Goal: Check status

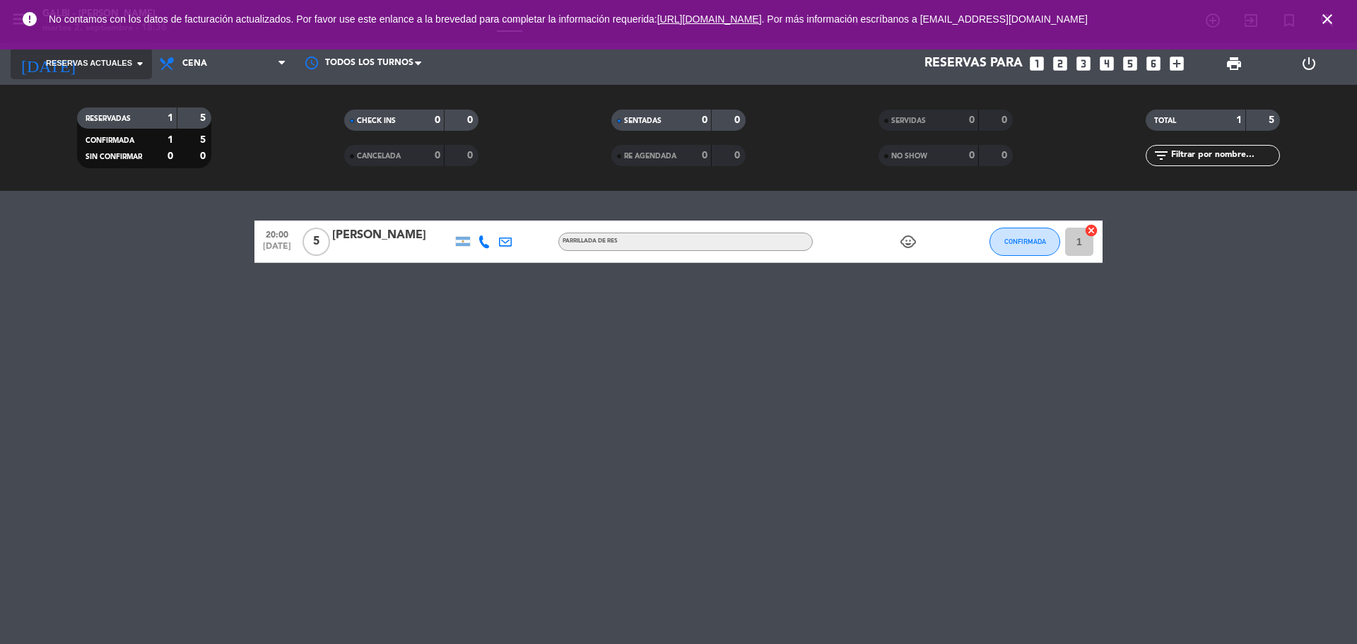
click at [130, 67] on span "Reservas actuales" at bounding box center [89, 63] width 86 height 13
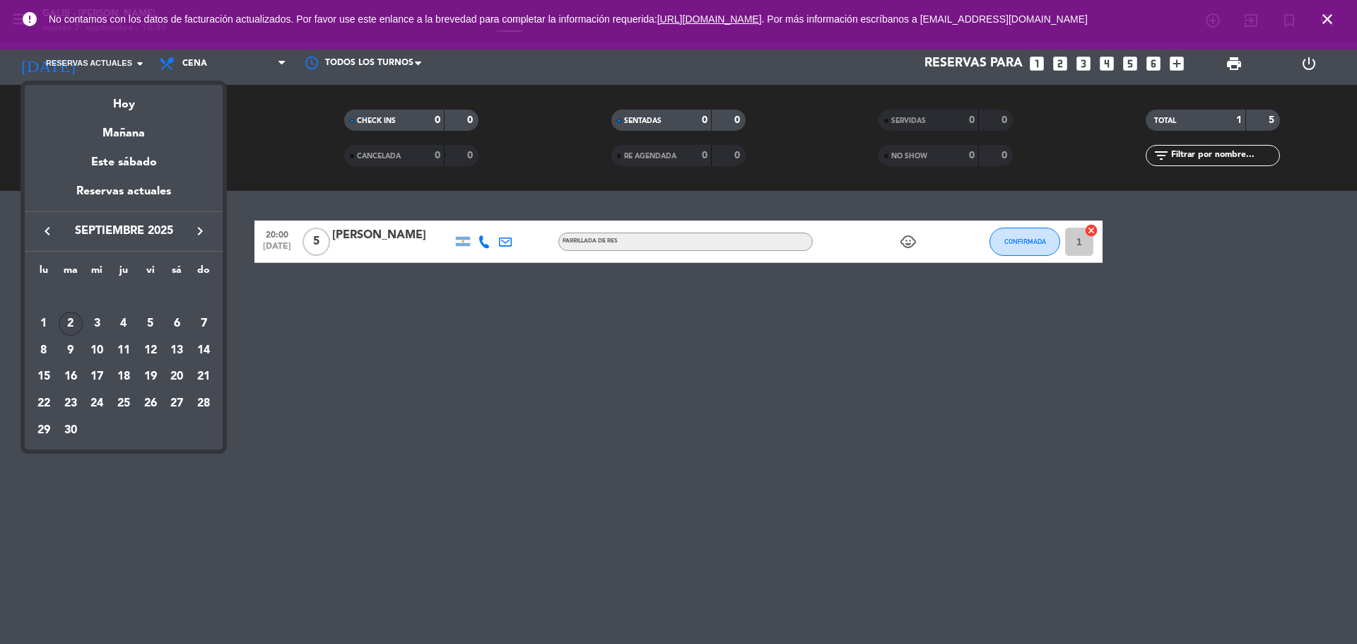
click at [68, 316] on div "2" at bounding box center [71, 324] width 24 height 24
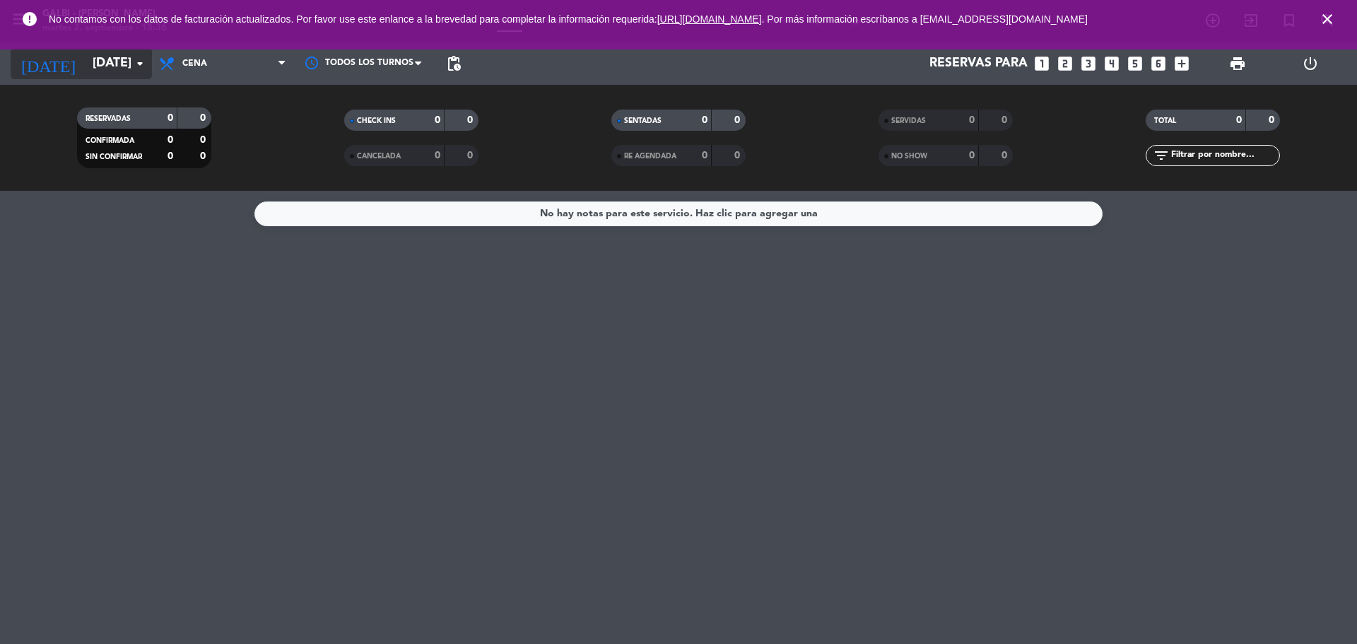
click at [126, 76] on input "[DATE]" at bounding box center [168, 63] width 164 height 28
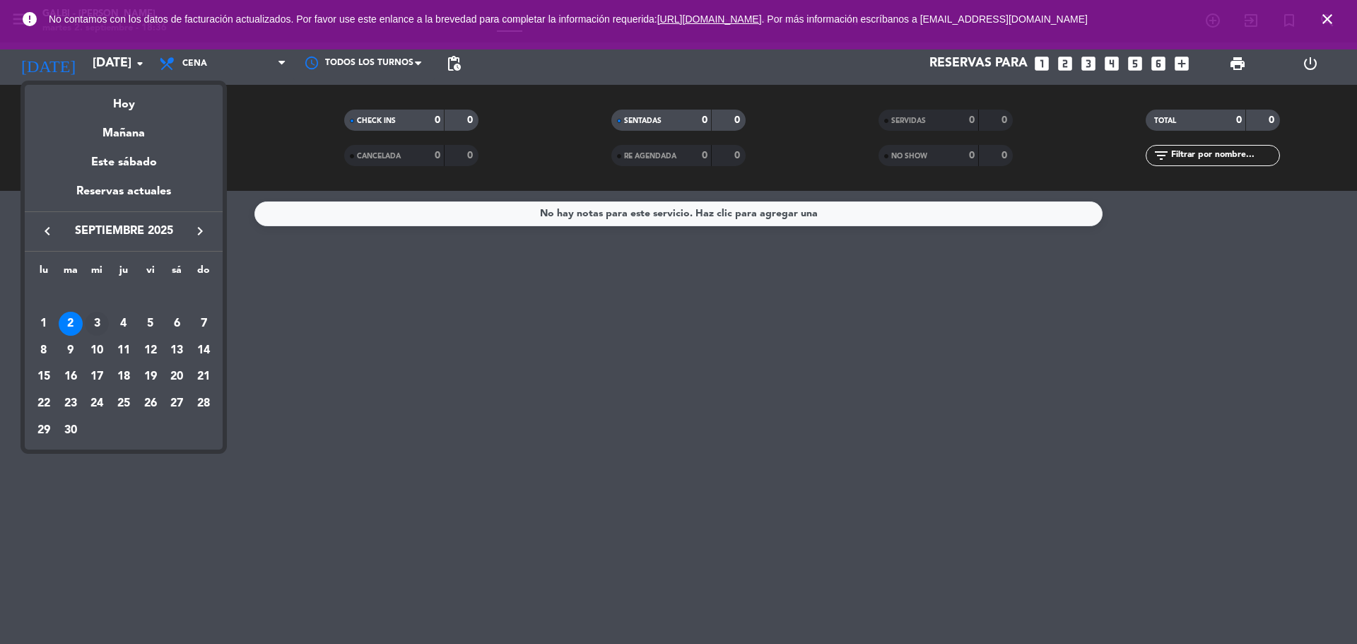
click at [92, 317] on div "3" at bounding box center [97, 324] width 24 height 24
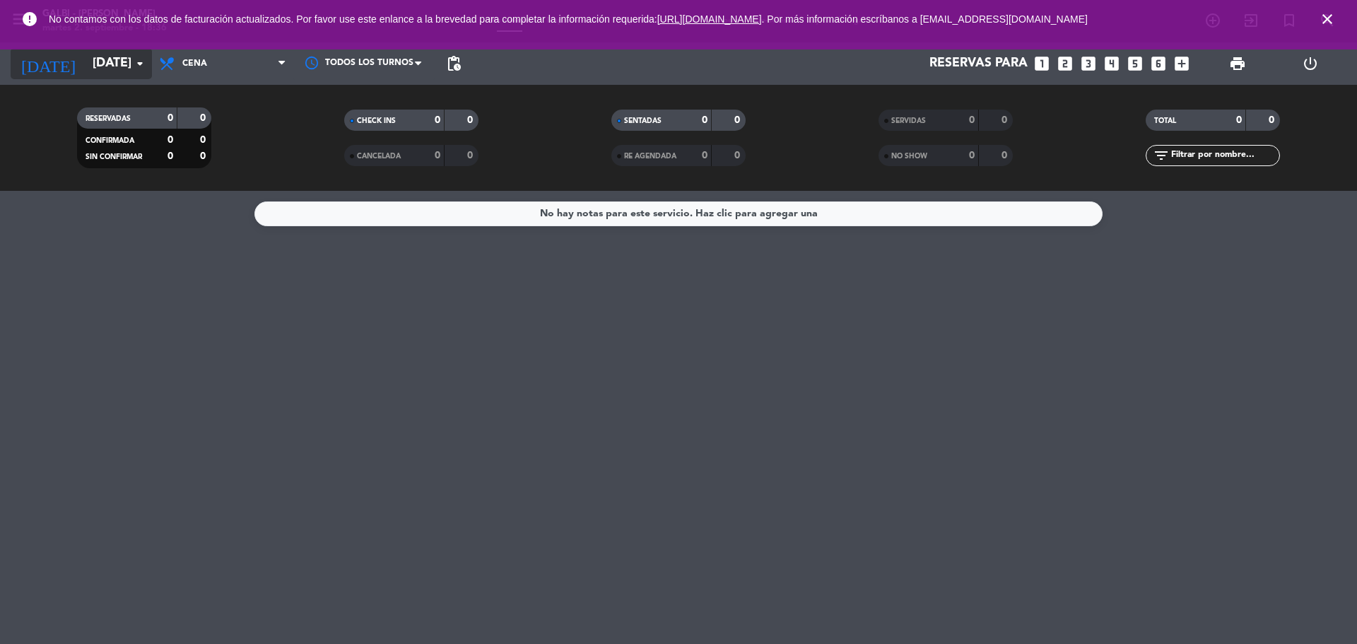
click at [126, 69] on input "[DATE]" at bounding box center [168, 63] width 164 height 28
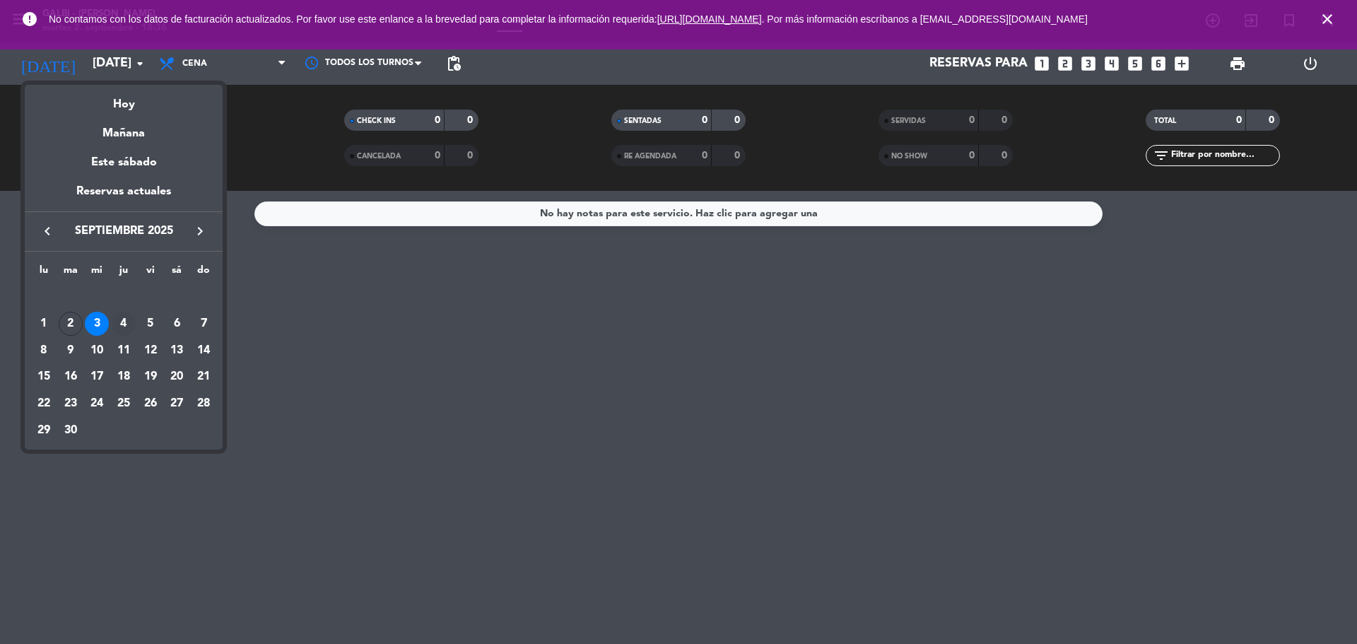
click at [132, 322] on div "4" at bounding box center [124, 324] width 24 height 24
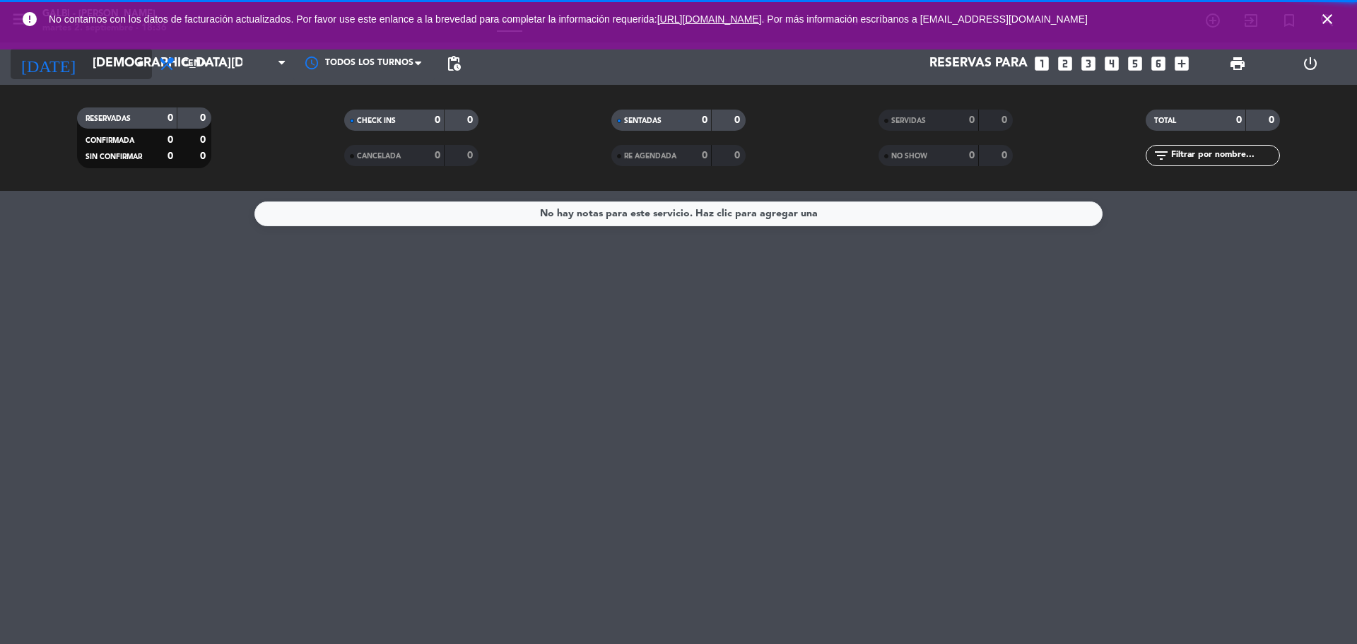
click at [123, 62] on input "[DEMOGRAPHIC_DATA][DATE]" at bounding box center [168, 63] width 164 height 28
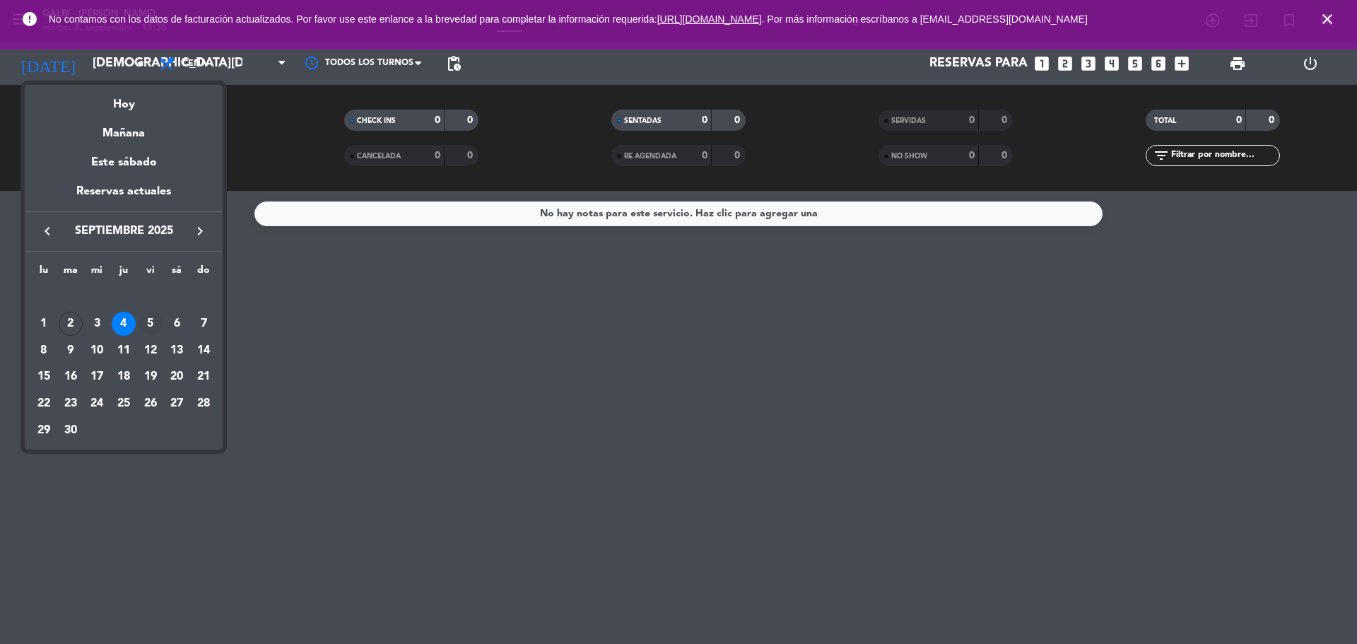
click at [154, 324] on div "5" at bounding box center [151, 324] width 24 height 24
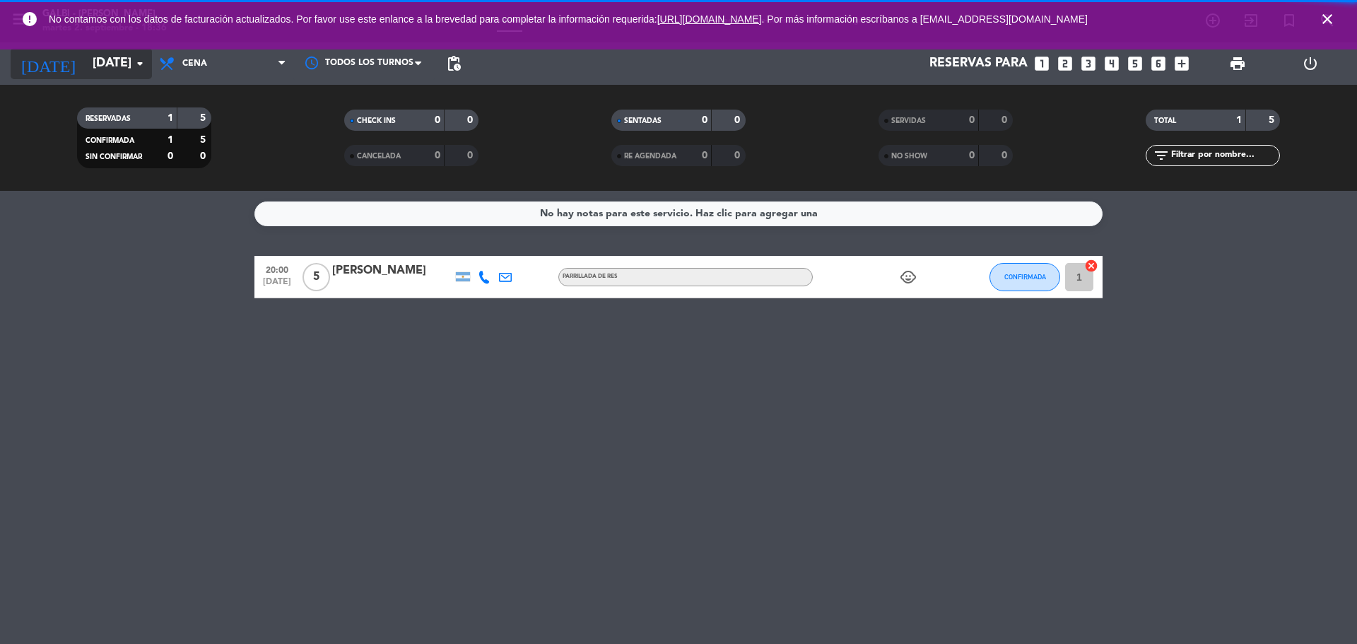
click at [122, 74] on input "[DATE]" at bounding box center [168, 63] width 164 height 28
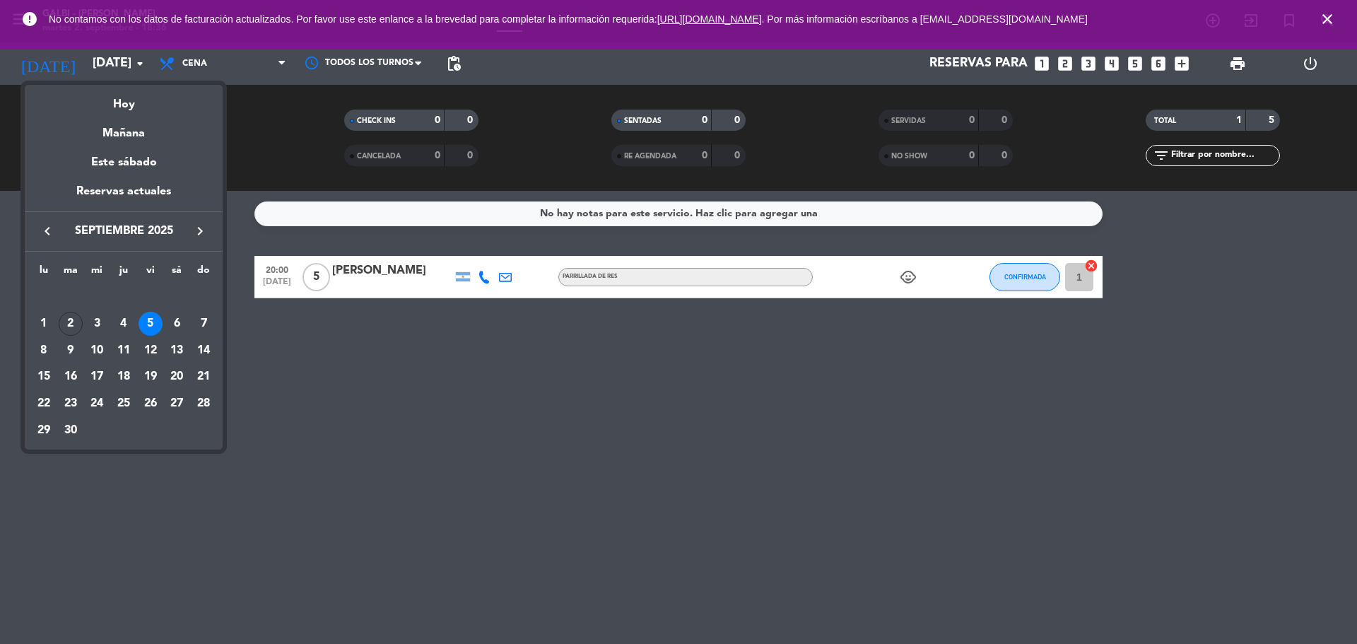
click at [291, 375] on div at bounding box center [678, 322] width 1357 height 644
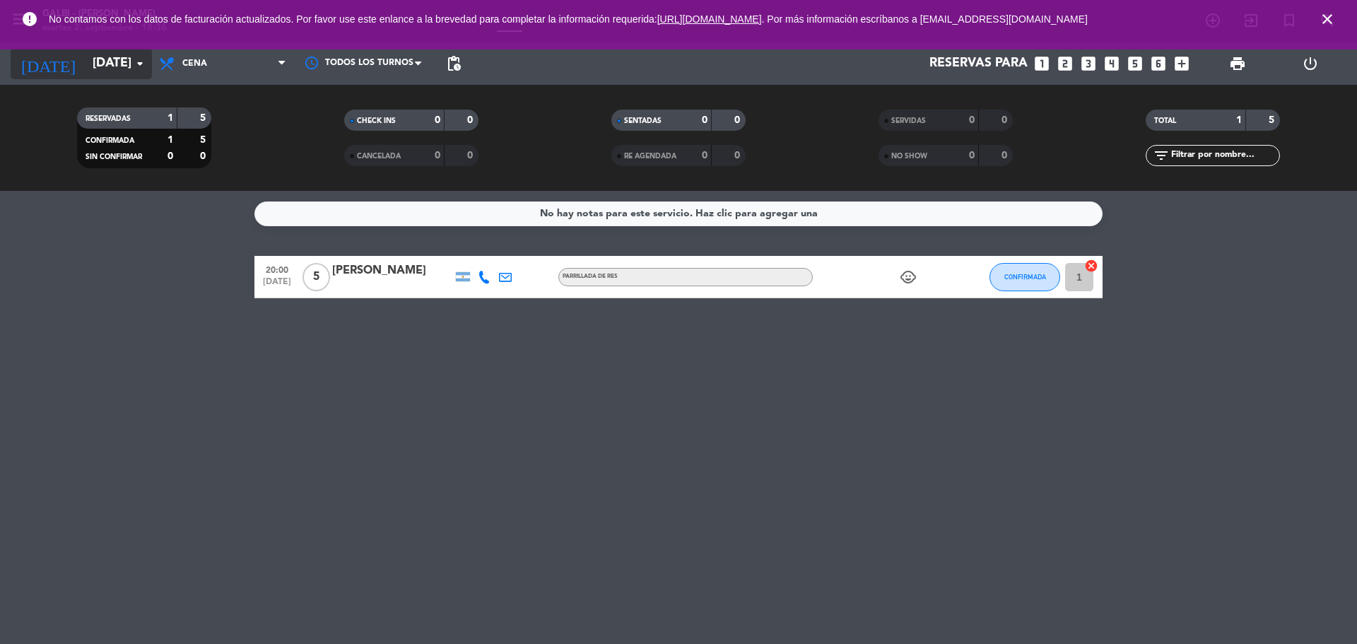
click at [89, 51] on input "[DATE]" at bounding box center [168, 63] width 164 height 28
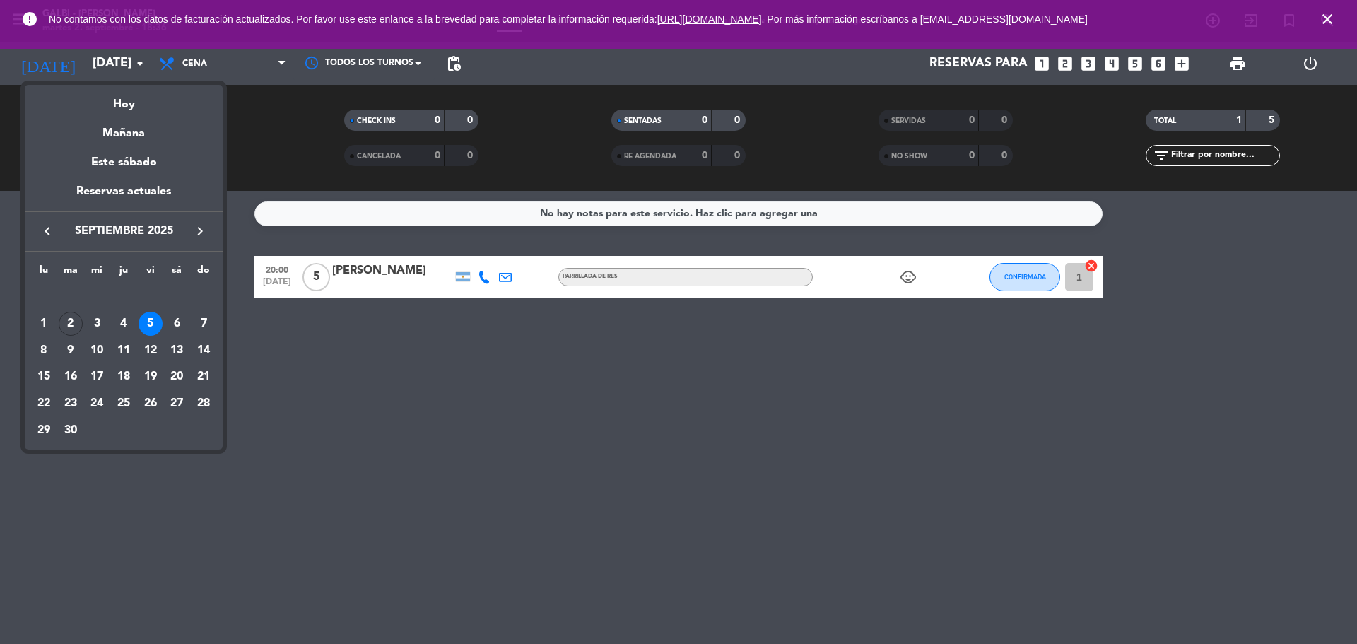
drag, startPoint x: 72, startPoint y: 326, endPoint x: 82, endPoint y: 328, distance: 10.0
click at [72, 326] on div "2" at bounding box center [71, 324] width 24 height 24
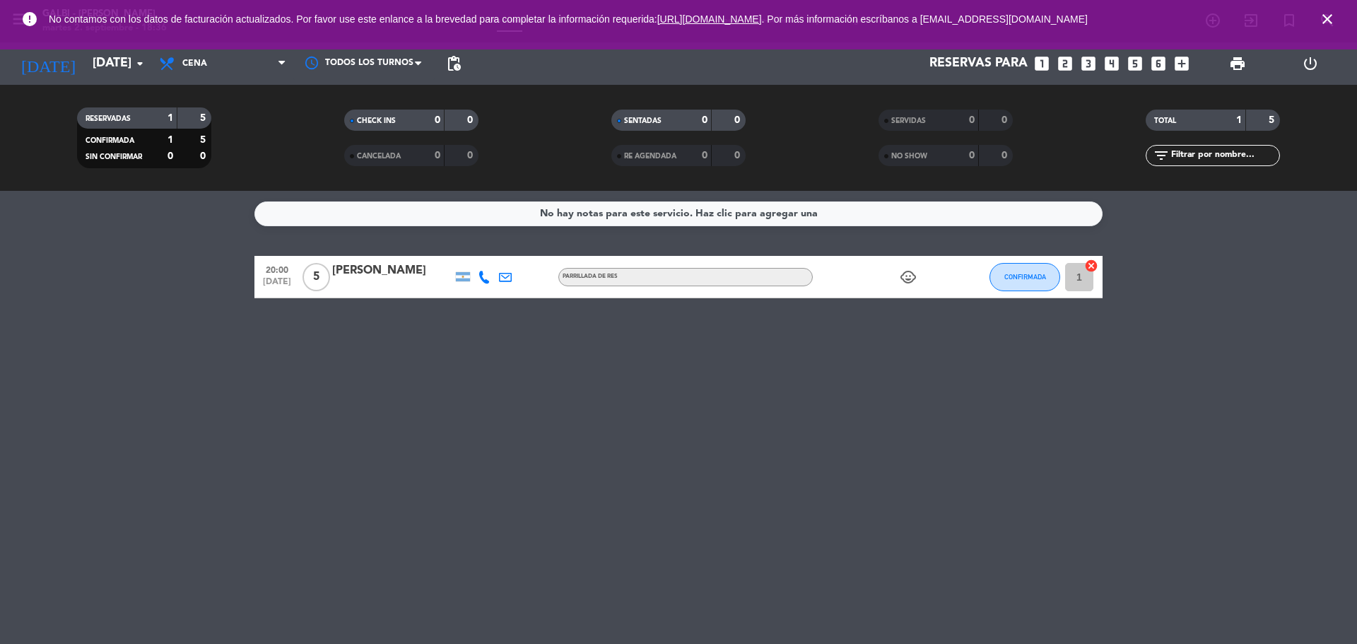
type input "[DATE]"
